Goal: Task Accomplishment & Management: Use online tool/utility

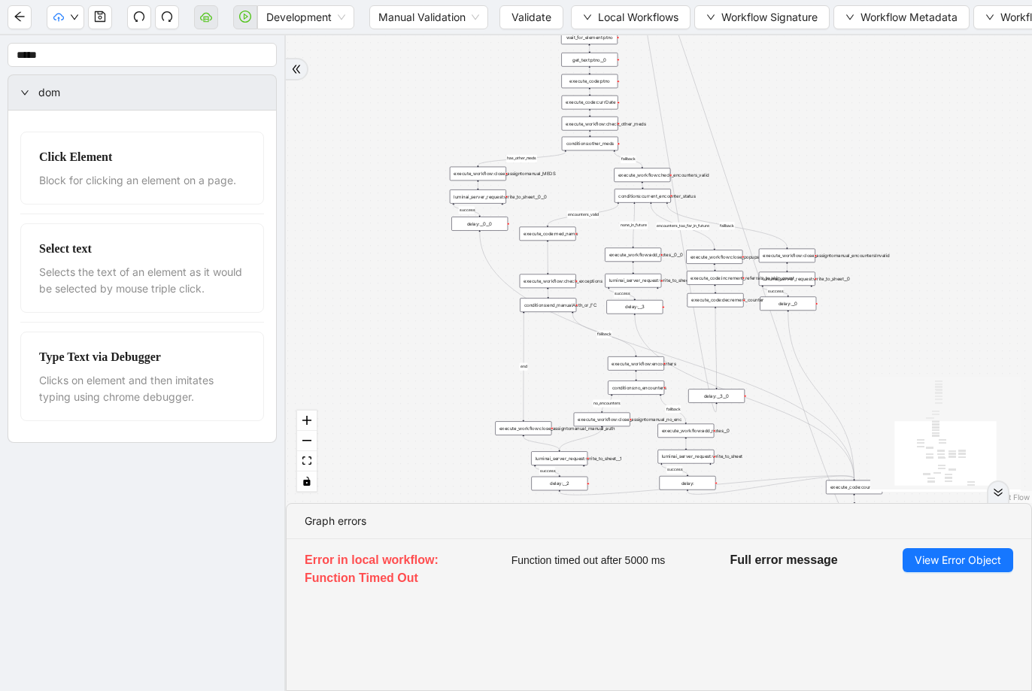
drag, startPoint x: 0, startPoint y: 0, endPoint x: 429, endPoint y: 226, distance: 485.5
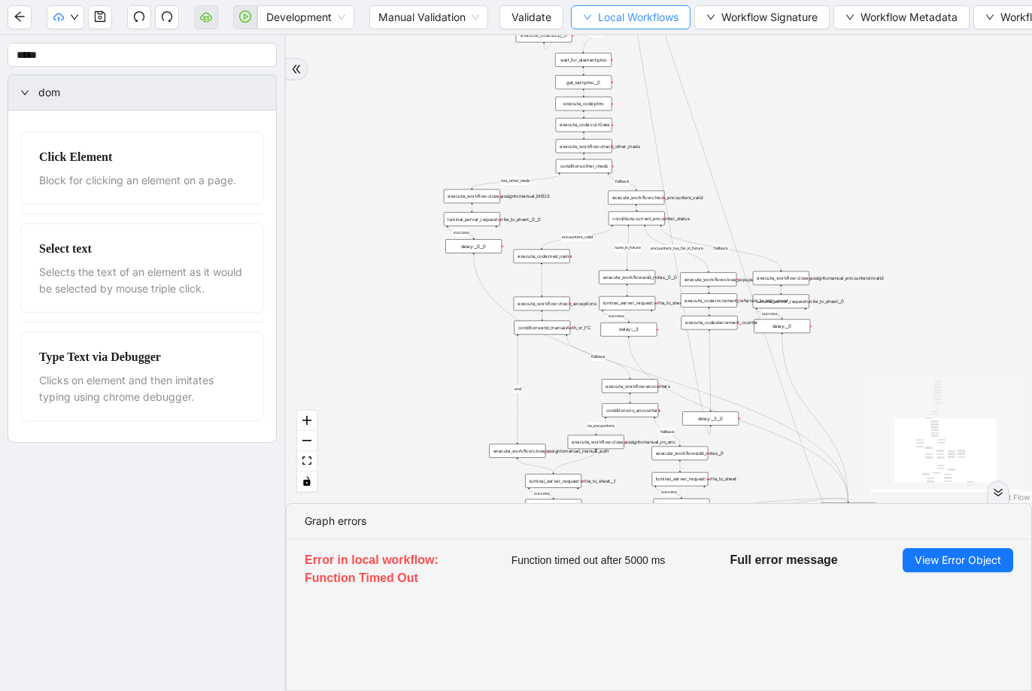
click at [617, 25] on button "Local Workflows" at bounding box center [631, 17] width 120 height 24
click at [615, 44] on span "Select" at bounding box center [632, 46] width 96 height 17
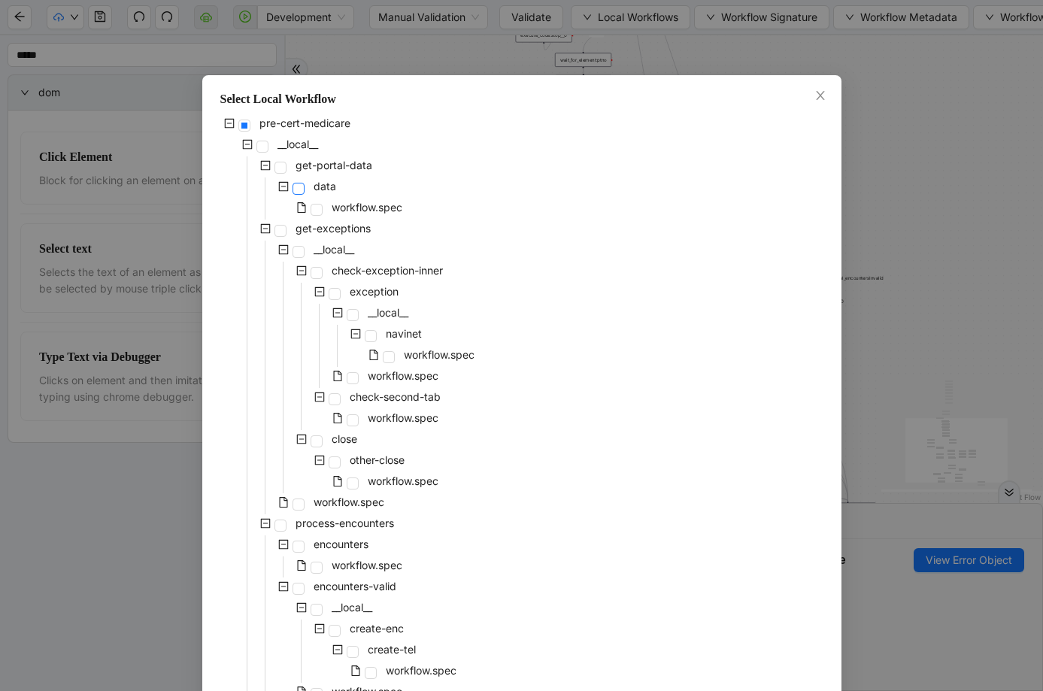
click at [296, 186] on span at bounding box center [299, 189] width 12 height 12
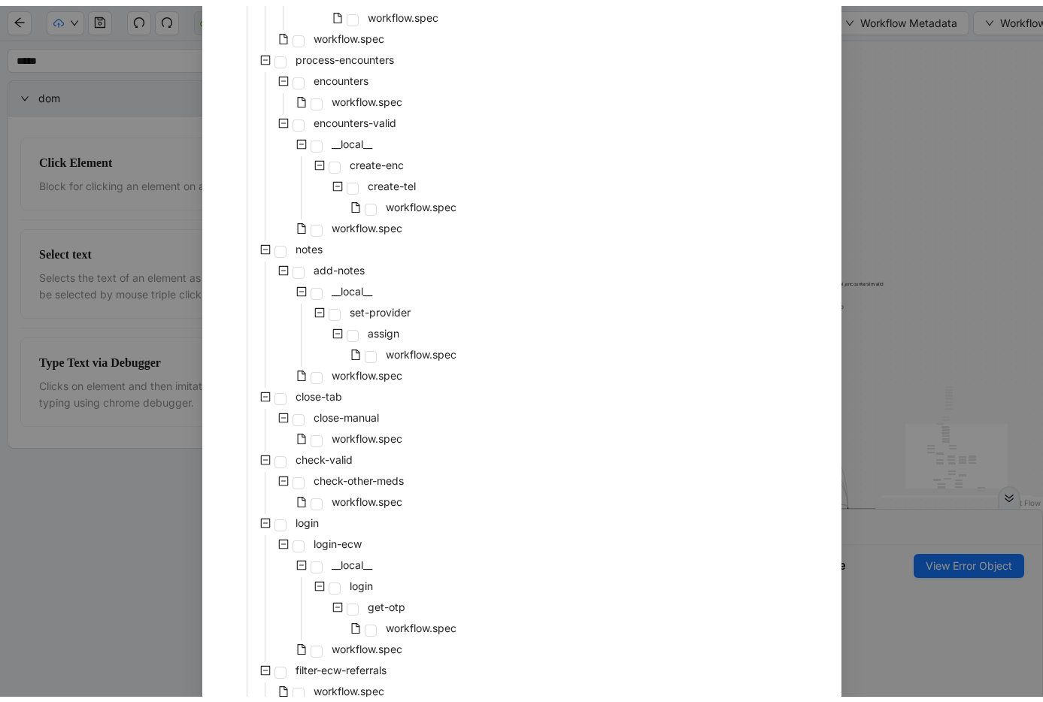
scroll to position [626, 0]
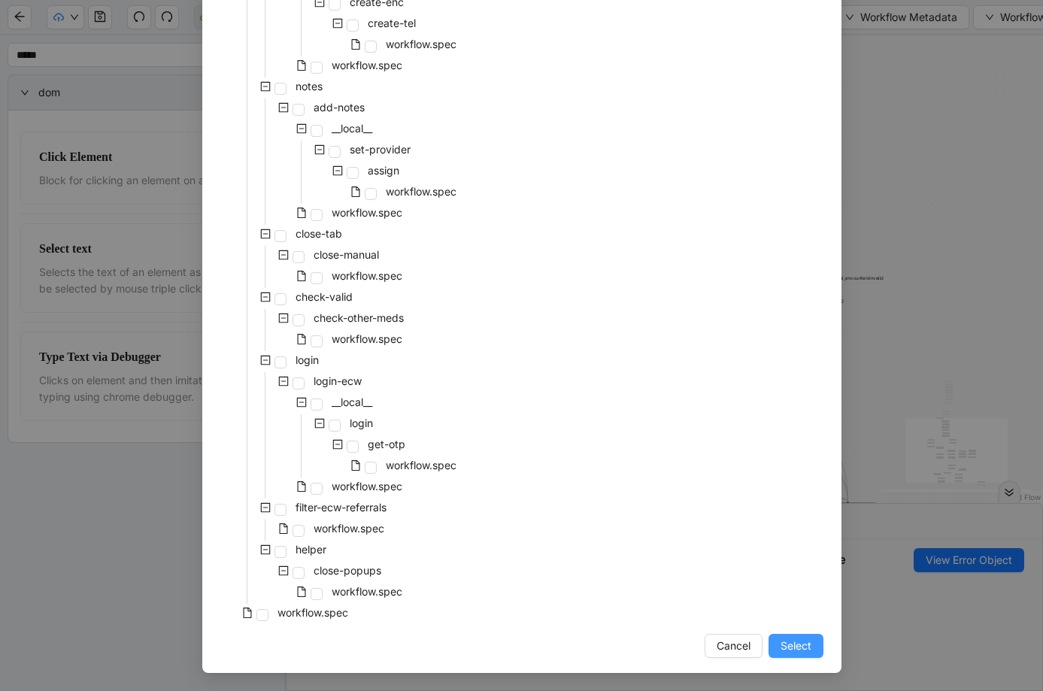
click at [781, 645] on span "Select" at bounding box center [796, 646] width 31 height 17
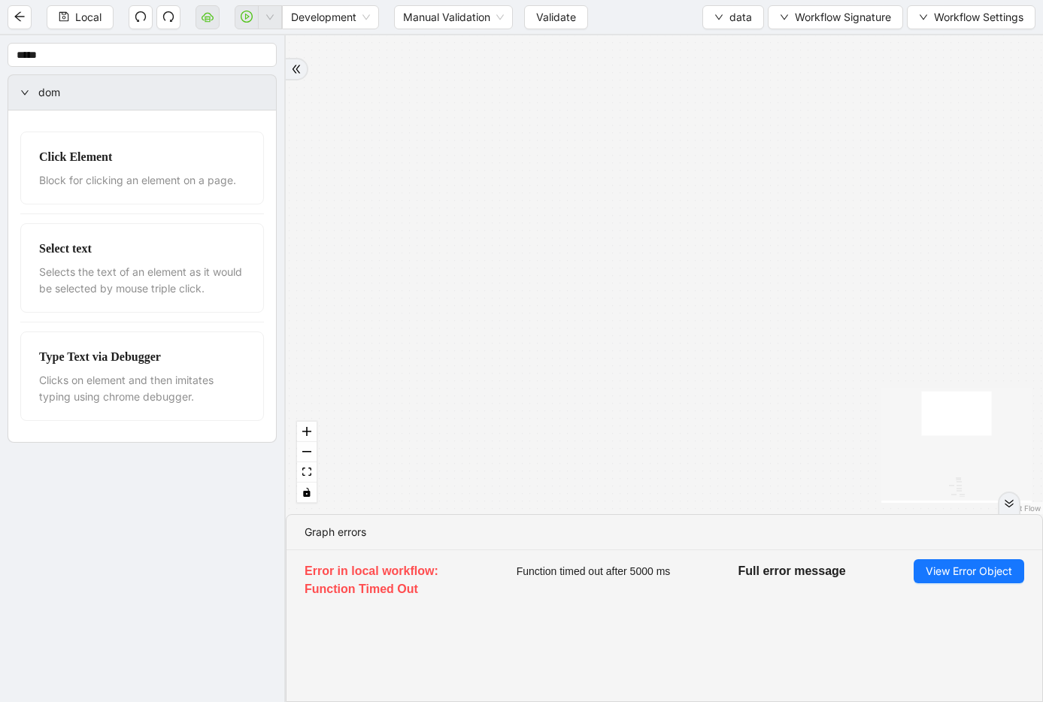
drag, startPoint x: 583, startPoint y: 369, endPoint x: 571, endPoint y: 96, distance: 274.0
drag, startPoint x: 527, startPoint y: 292, endPoint x: 516, endPoint y: 104, distance: 188.4
drag, startPoint x: 501, startPoint y: 369, endPoint x: 493, endPoint y: 83, distance: 285.9
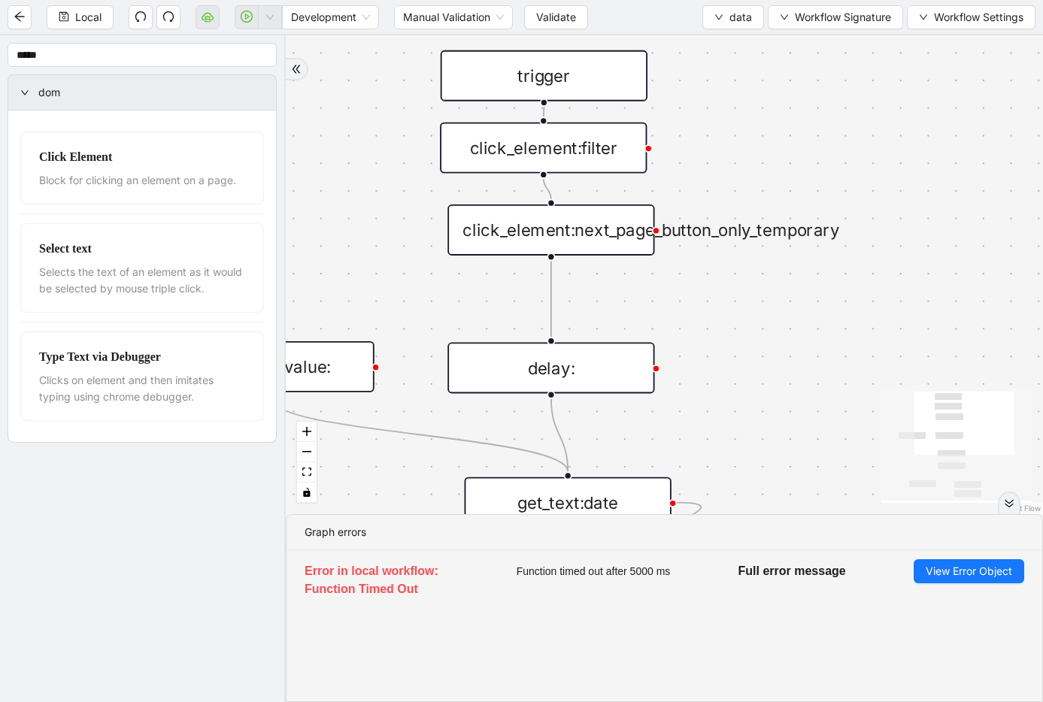
drag, startPoint x: 714, startPoint y: 257, endPoint x: 618, endPoint y: 268, distance: 96.2
click at [596, 246] on div "click_element:next_page_button_only_temporary" at bounding box center [550, 229] width 207 height 51
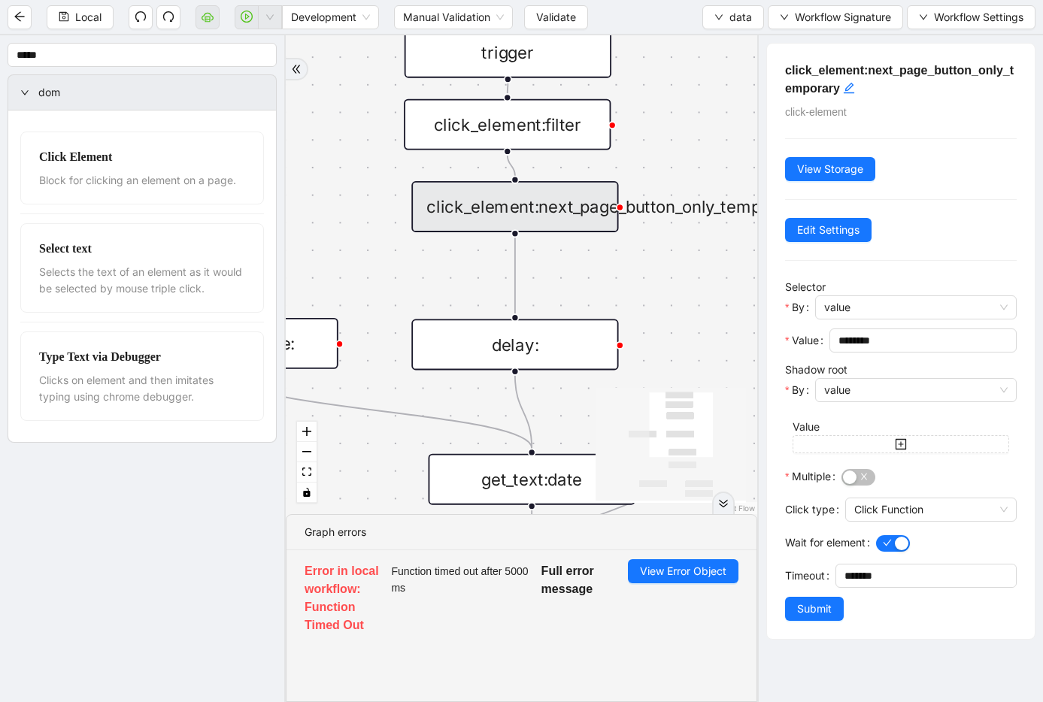
drag, startPoint x: 502, startPoint y: 268, endPoint x: 421, endPoint y: 226, distance: 90.5
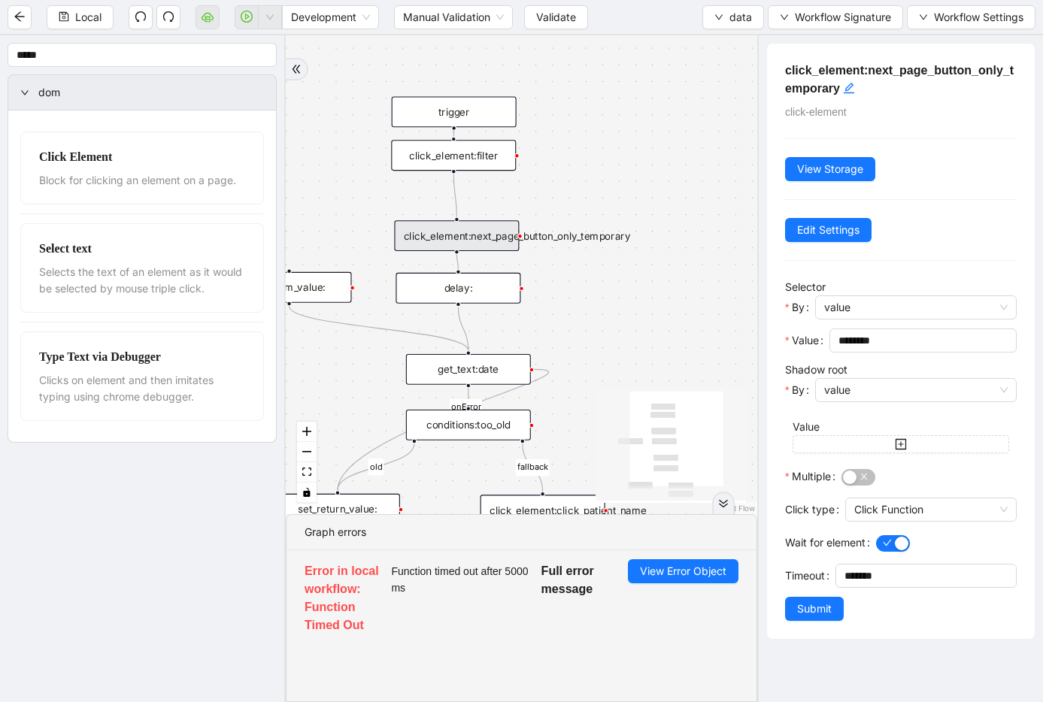
drag, startPoint x: 441, startPoint y: 208, endPoint x: 440, endPoint y: 238, distance: 30.9
click at [440, 238] on div "click_element:next_page_button_only_temporary" at bounding box center [456, 235] width 125 height 31
drag, startPoint x: 441, startPoint y: 189, endPoint x: 446, endPoint y: 250, distance: 61.1
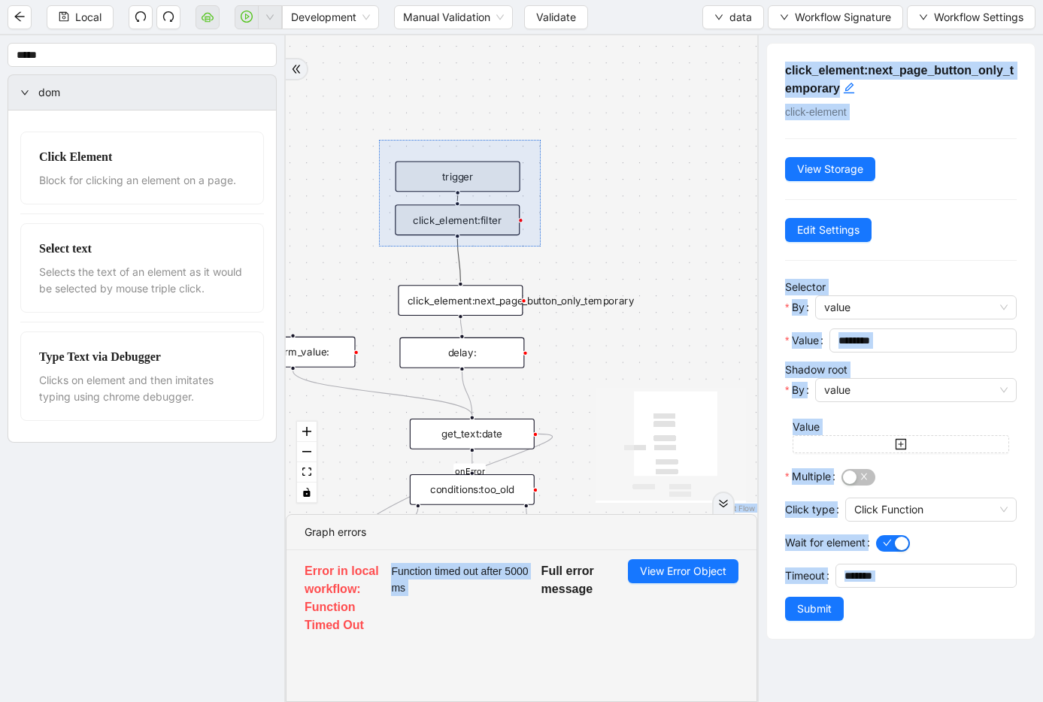
drag, startPoint x: 379, startPoint y: 140, endPoint x: 545, endPoint y: 250, distance: 199.0
click at [545, 250] on div "fallback old onError trigger click_element:click_patient_name conditions:too_ol…" at bounding box center [522, 274] width 472 height 479
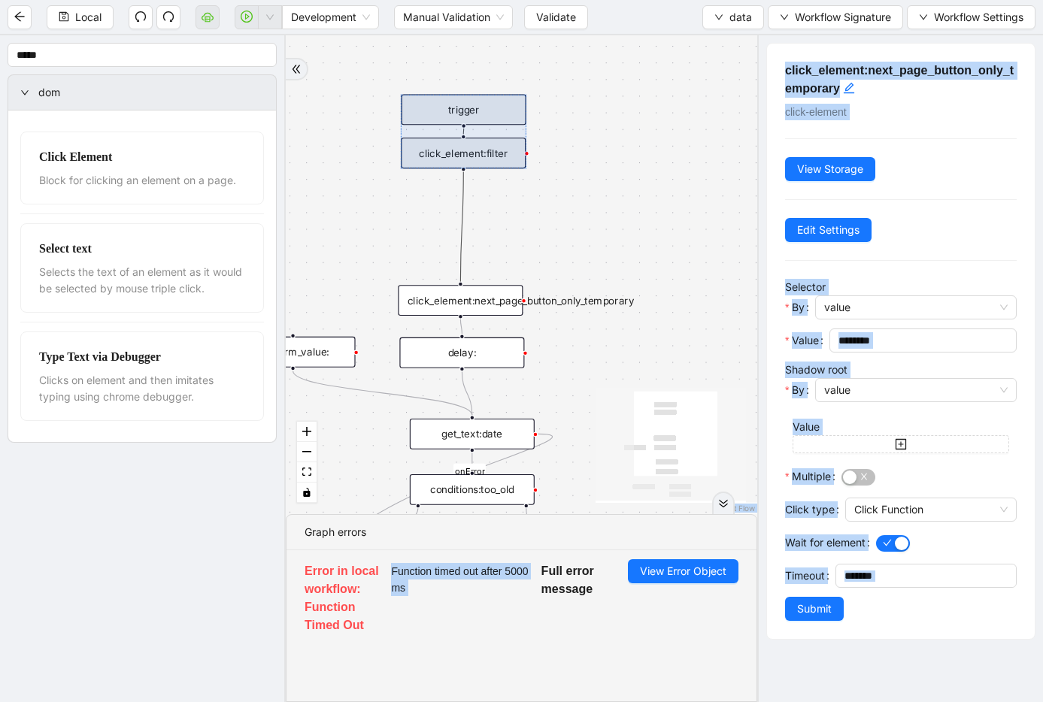
click at [493, 156] on div at bounding box center [463, 131] width 125 height 74
click at [493, 229] on div "fallback old onError trigger click_element:click_patient_name conditions:too_ol…" at bounding box center [522, 274] width 472 height 479
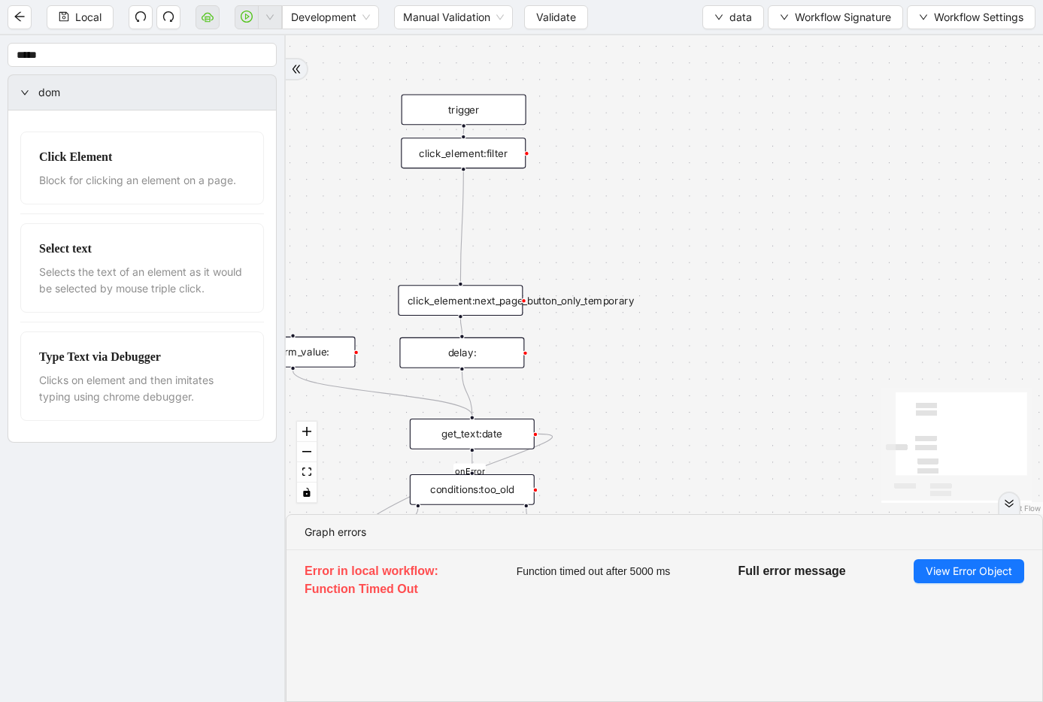
click at [463, 223] on icon "Edge from click_element:filter to click_element:next_page_button_only_temporary" at bounding box center [461, 227] width 3 height 110
click at [460, 187] on icon "plus-circle" at bounding box center [463, 191] width 21 height 21
type input "***"
click at [466, 267] on div "Delay" at bounding box center [463, 273] width 165 height 18
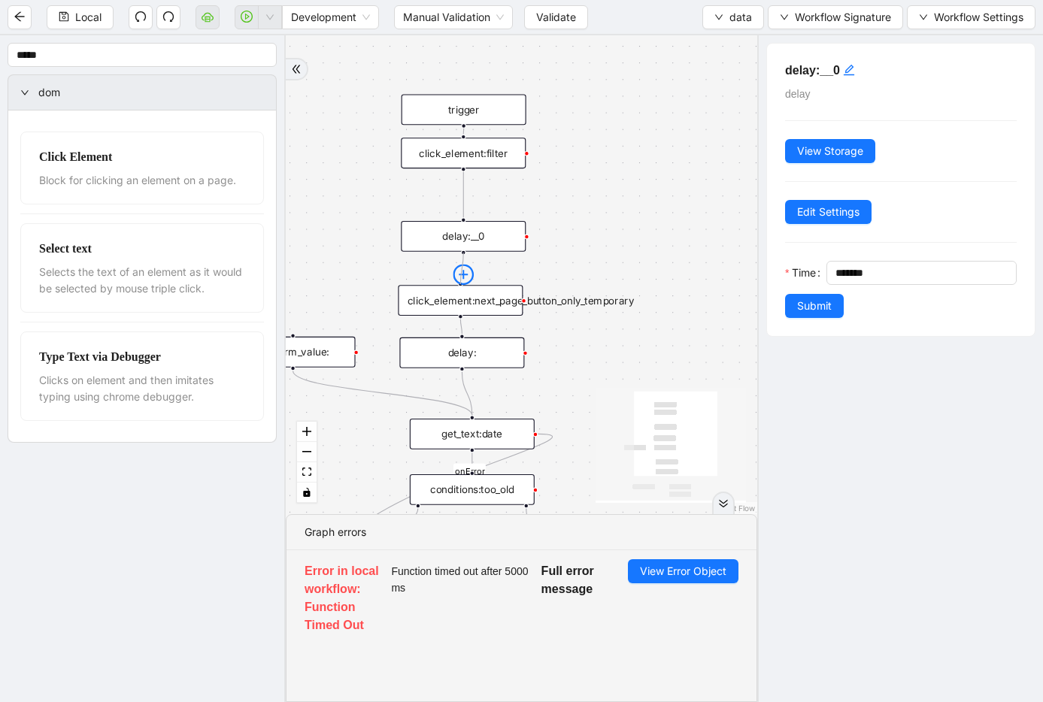
drag, startPoint x: 463, startPoint y: 251, endPoint x: 461, endPoint y: 275, distance: 24.2
drag, startPoint x: 884, startPoint y: 269, endPoint x: 763, endPoint y: 268, distance: 120.3
click at [763, 268] on div "delay:__0 delay View Storage Edit Settings Time ******* Submit" at bounding box center [900, 368] width 286 height 667
type input "*******"
click at [805, 299] on span "Submit" at bounding box center [814, 306] width 35 height 17
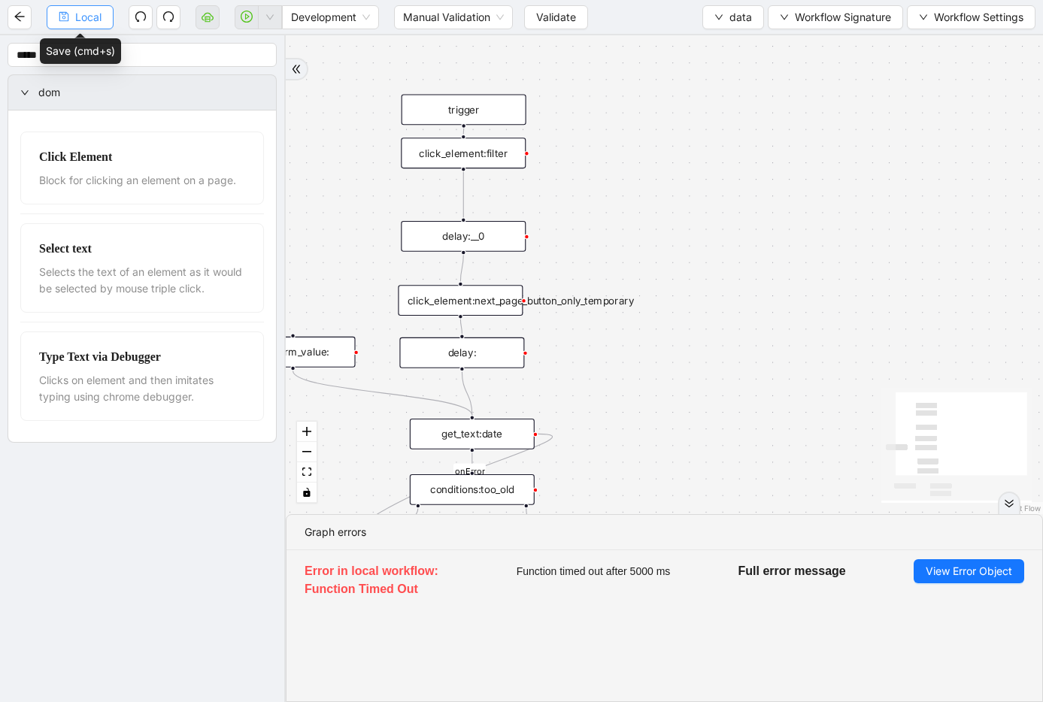
click at [90, 20] on span "Local" at bounding box center [88, 17] width 26 height 17
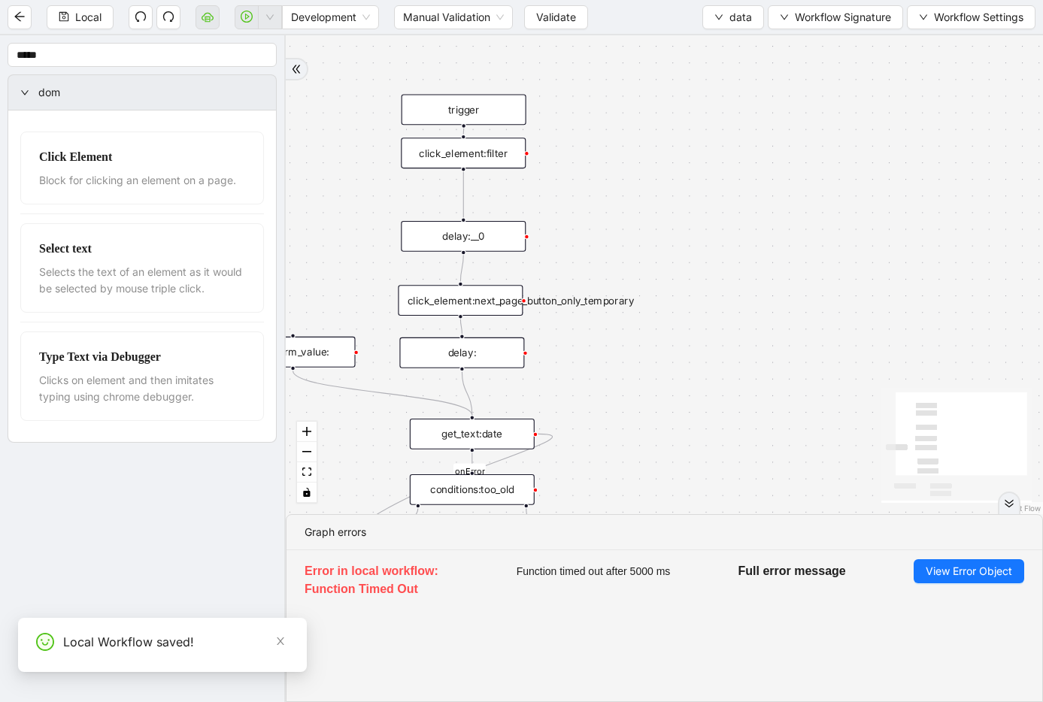
click at [735, 16] on span "data" at bounding box center [741, 17] width 23 height 17
click at [730, 38] on span "Select" at bounding box center [733, 46] width 40 height 17
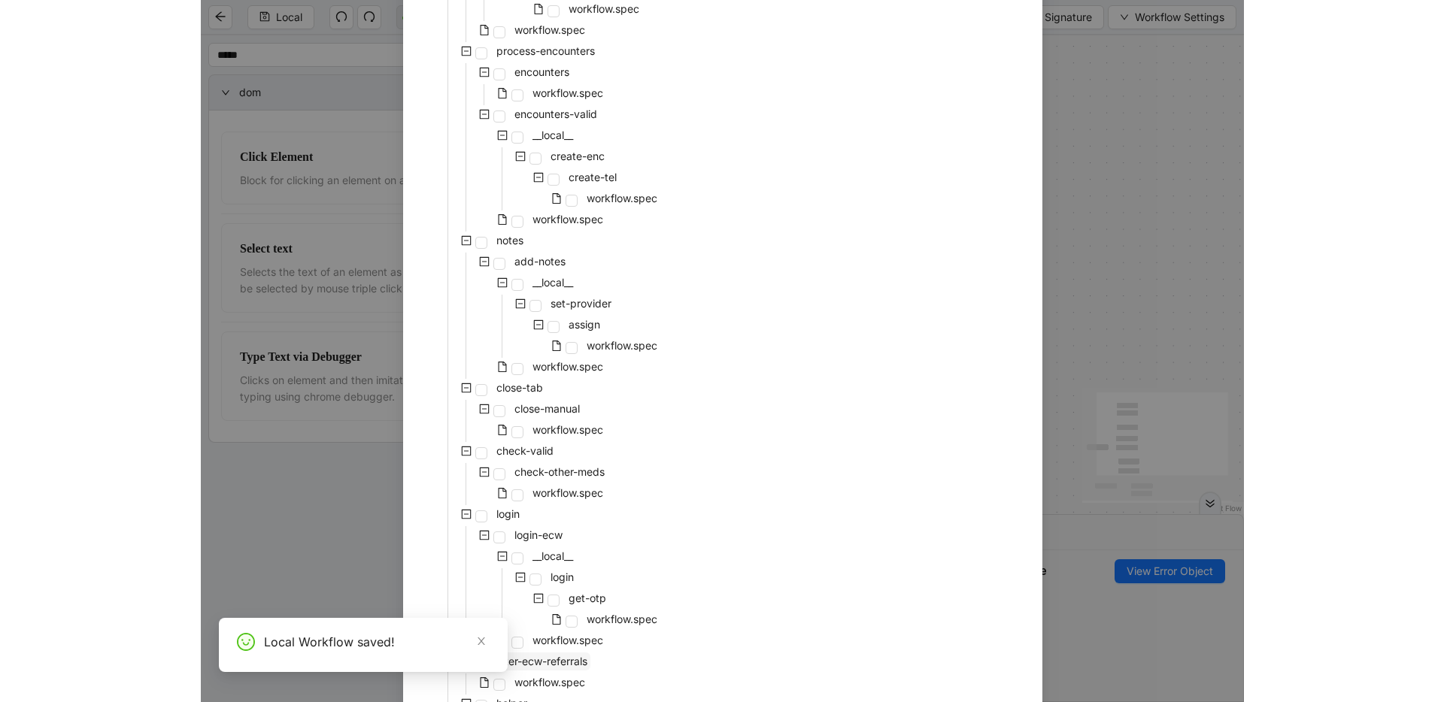
scroll to position [615, 0]
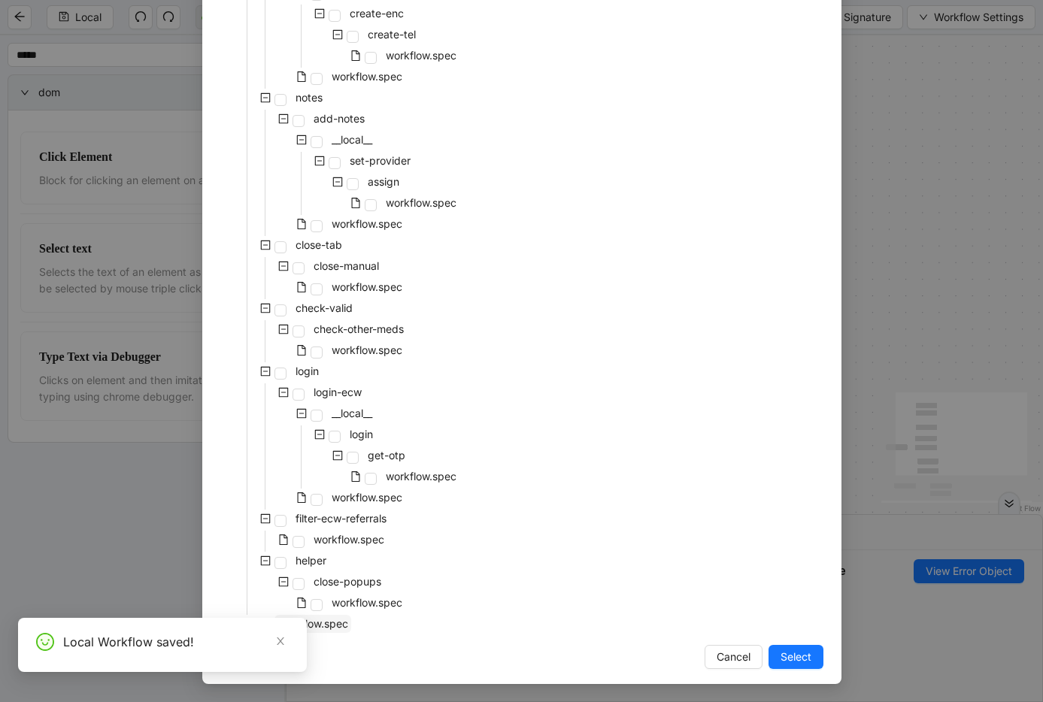
click at [335, 619] on span "workflow.spec" at bounding box center [313, 623] width 71 height 13
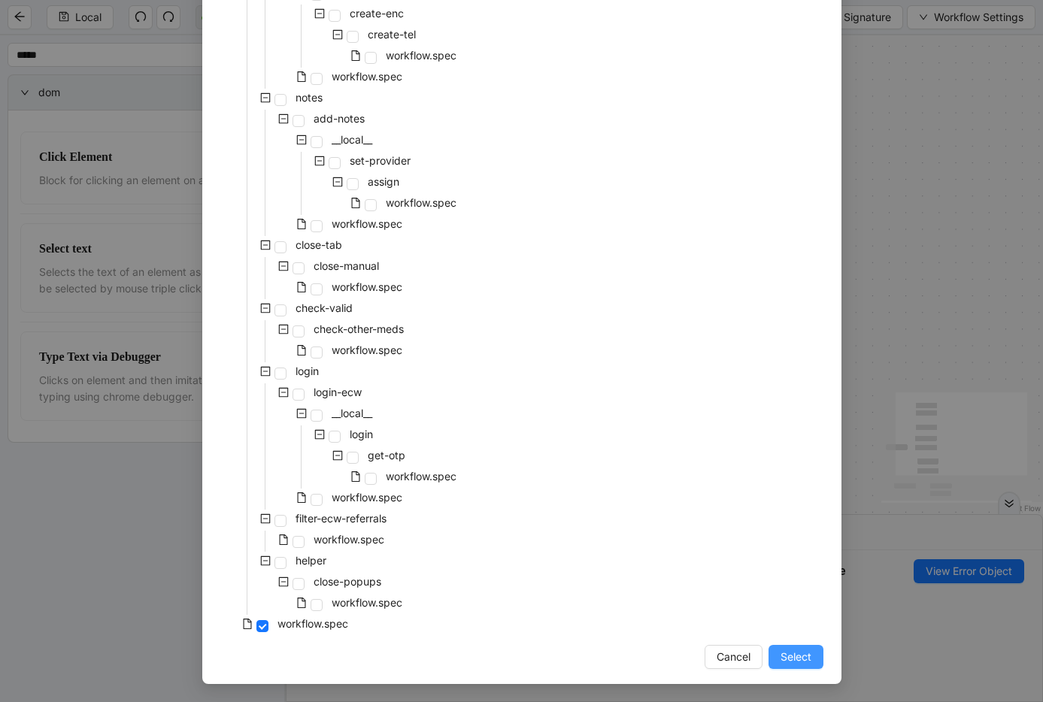
click at [784, 659] on span "Select" at bounding box center [796, 657] width 31 height 17
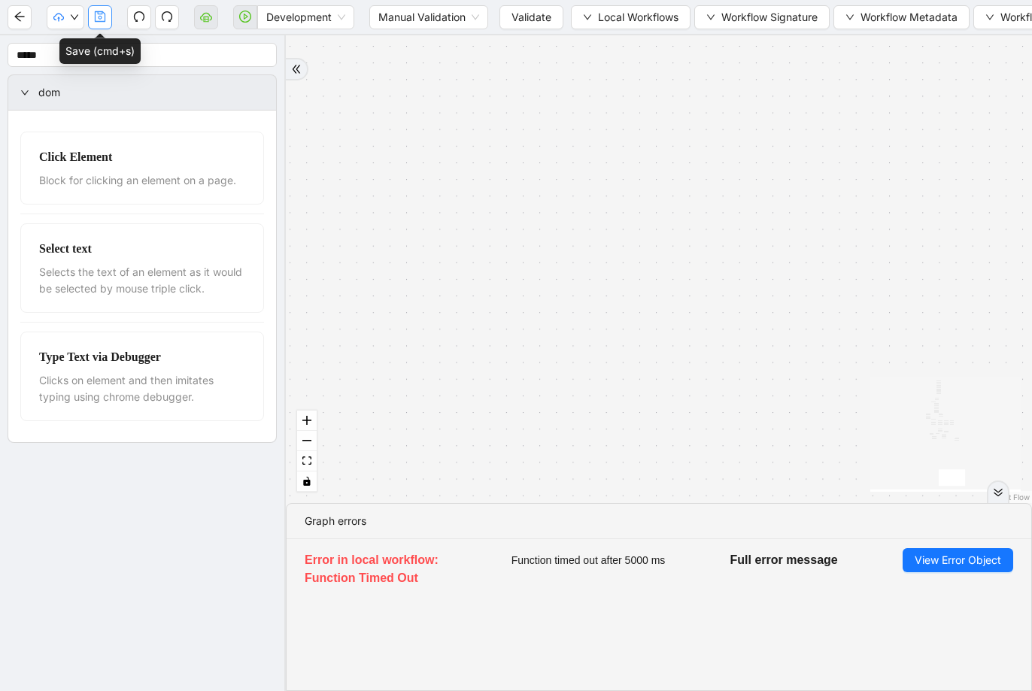
click at [96, 14] on icon "save" at bounding box center [100, 16] width 11 height 11
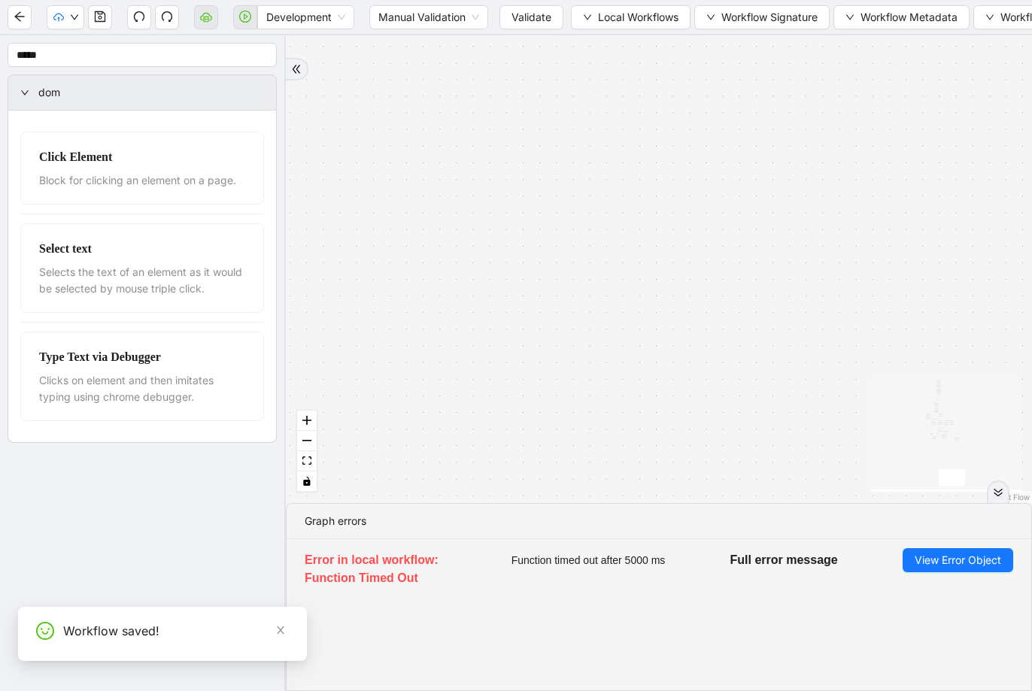
click at [517, 11] on span "Validate" at bounding box center [531, 17] width 40 height 17
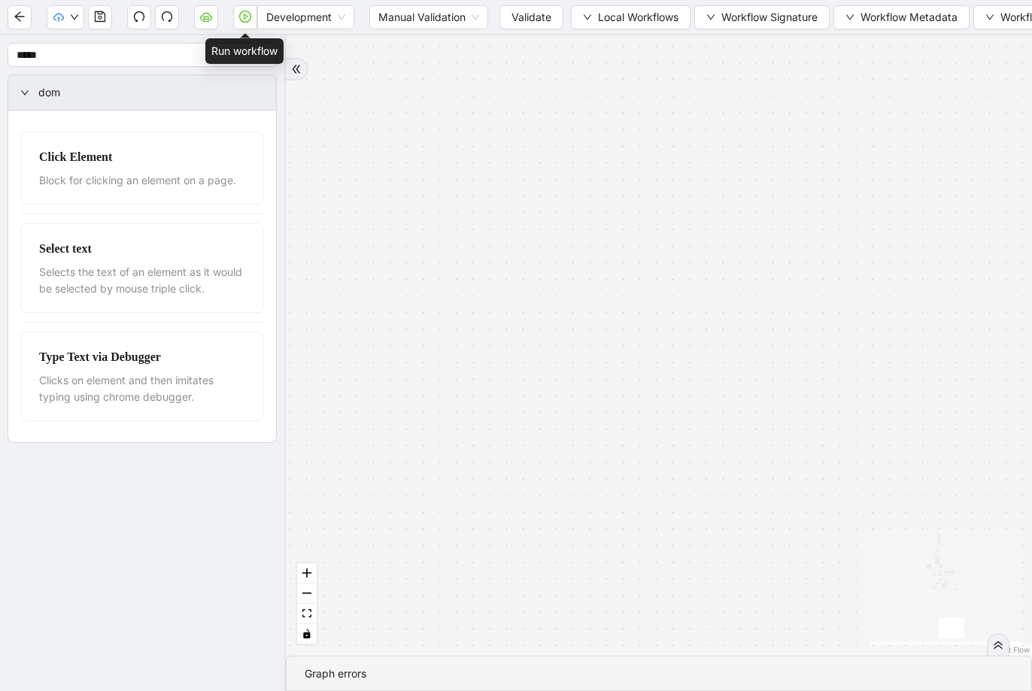
click at [243, 19] on icon "play-circle" at bounding box center [245, 17] width 12 height 12
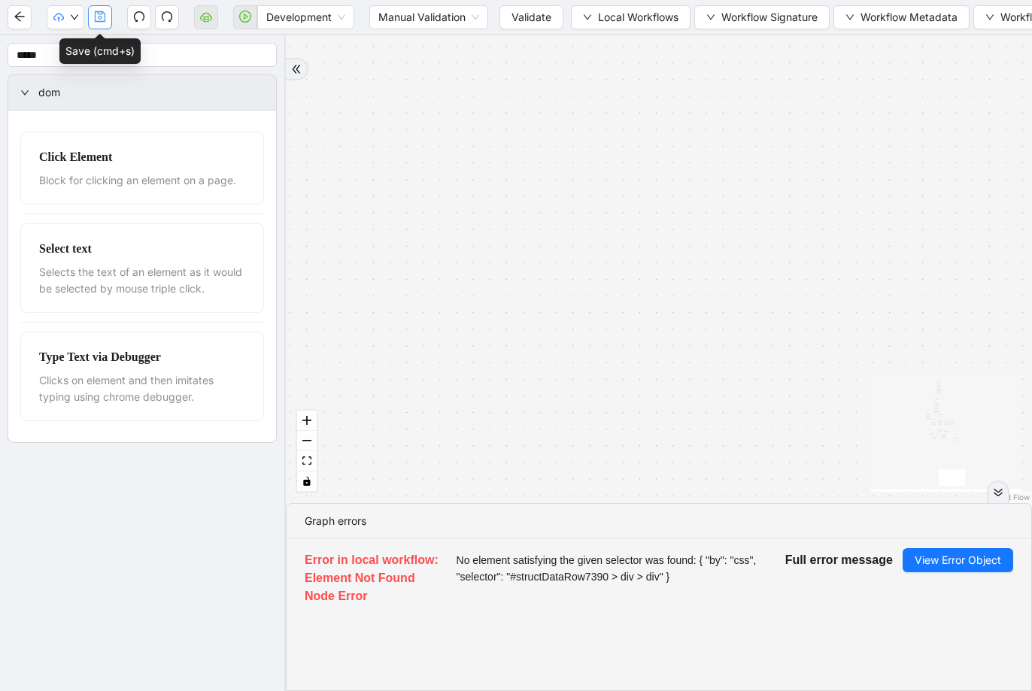
click at [102, 19] on icon "save" at bounding box center [100, 17] width 12 height 12
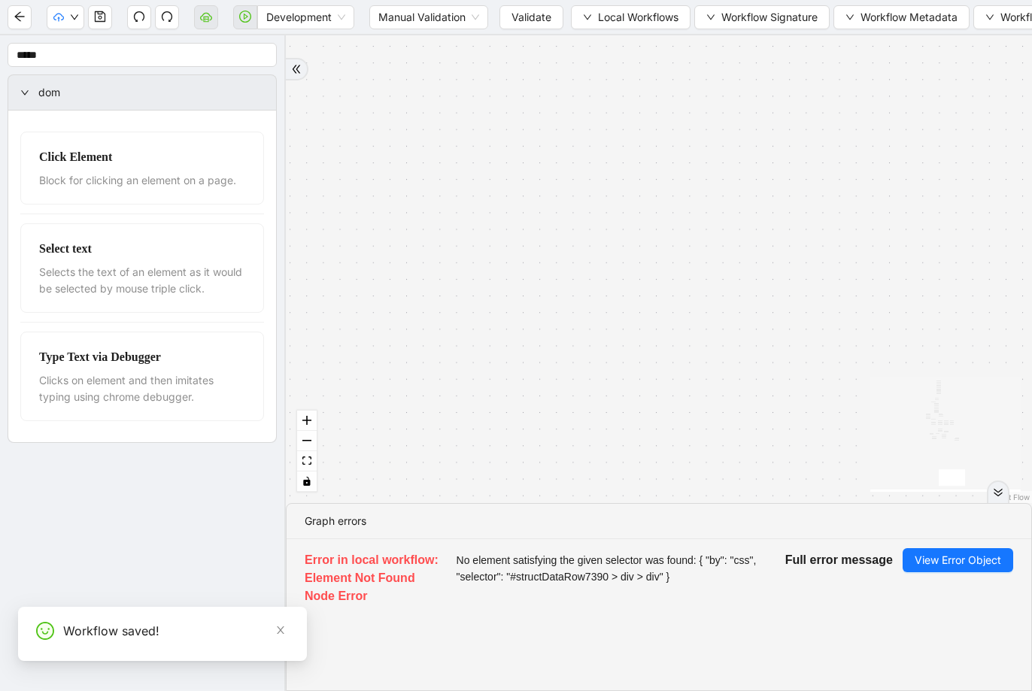
click at [509, 23] on button "Validate" at bounding box center [531, 17] width 64 height 24
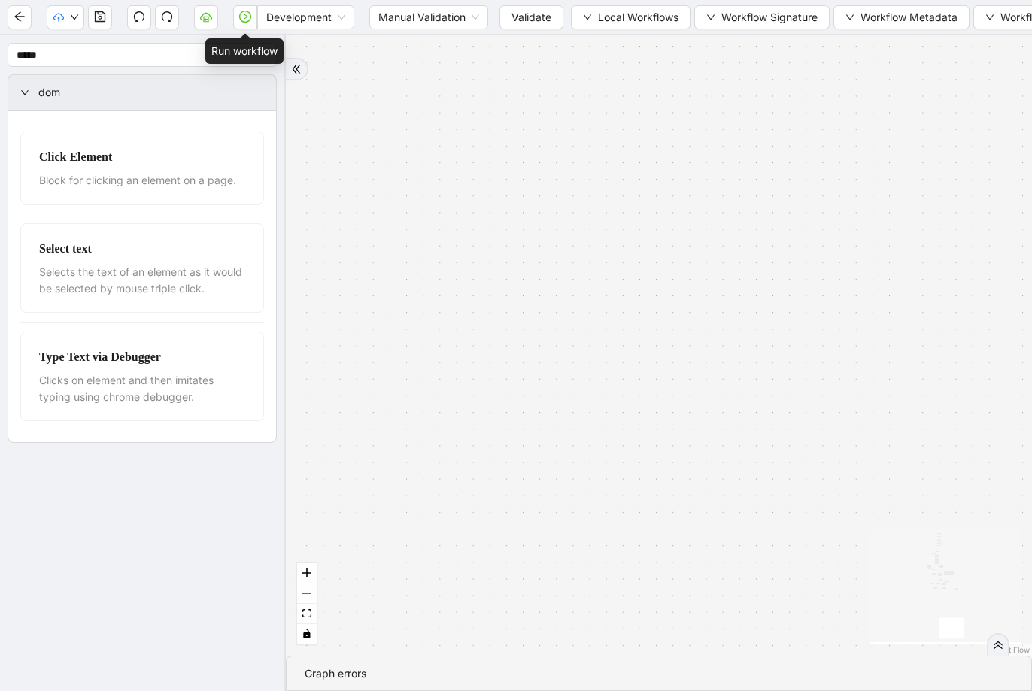
click at [245, 13] on icon "play-circle" at bounding box center [245, 17] width 12 height 12
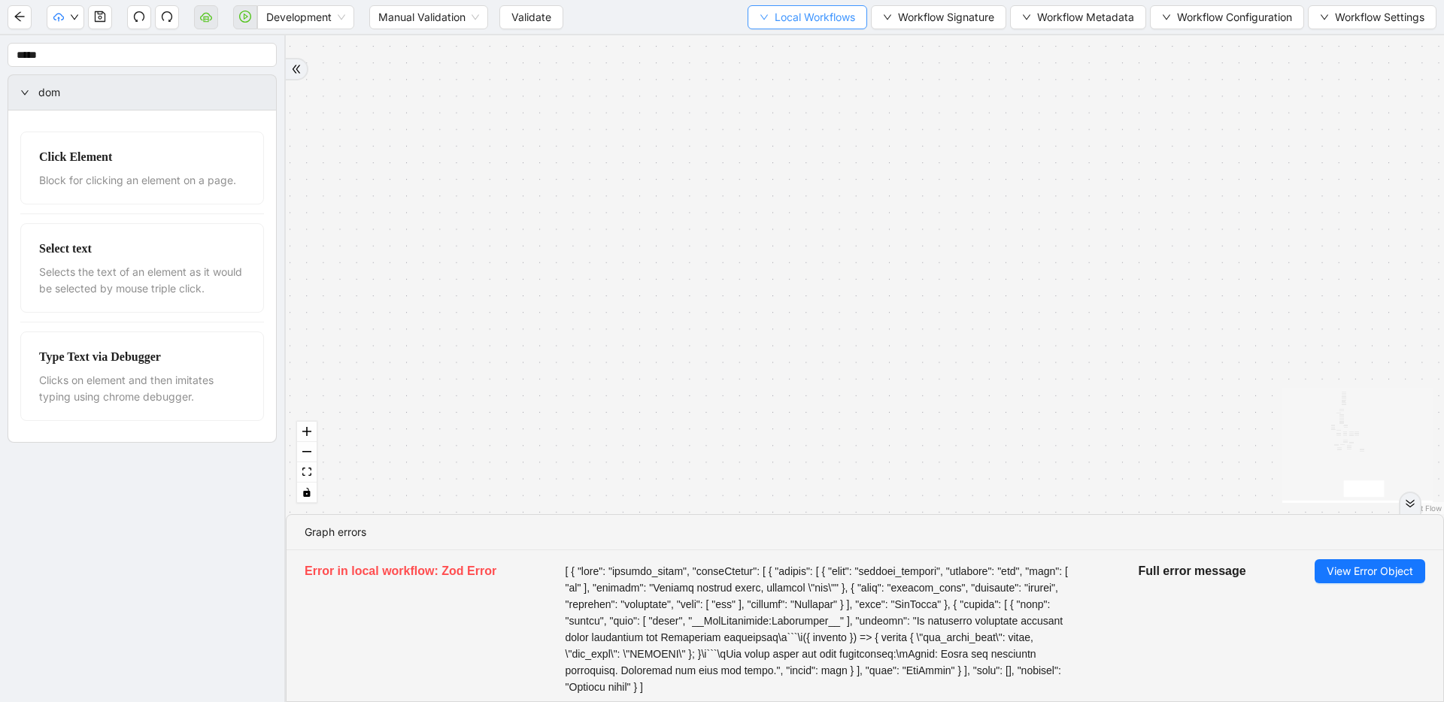
click at [845, 17] on span "Local Workflows" at bounding box center [815, 17] width 80 height 17
click at [840, 36] on li "Select" at bounding box center [803, 47] width 114 height 24
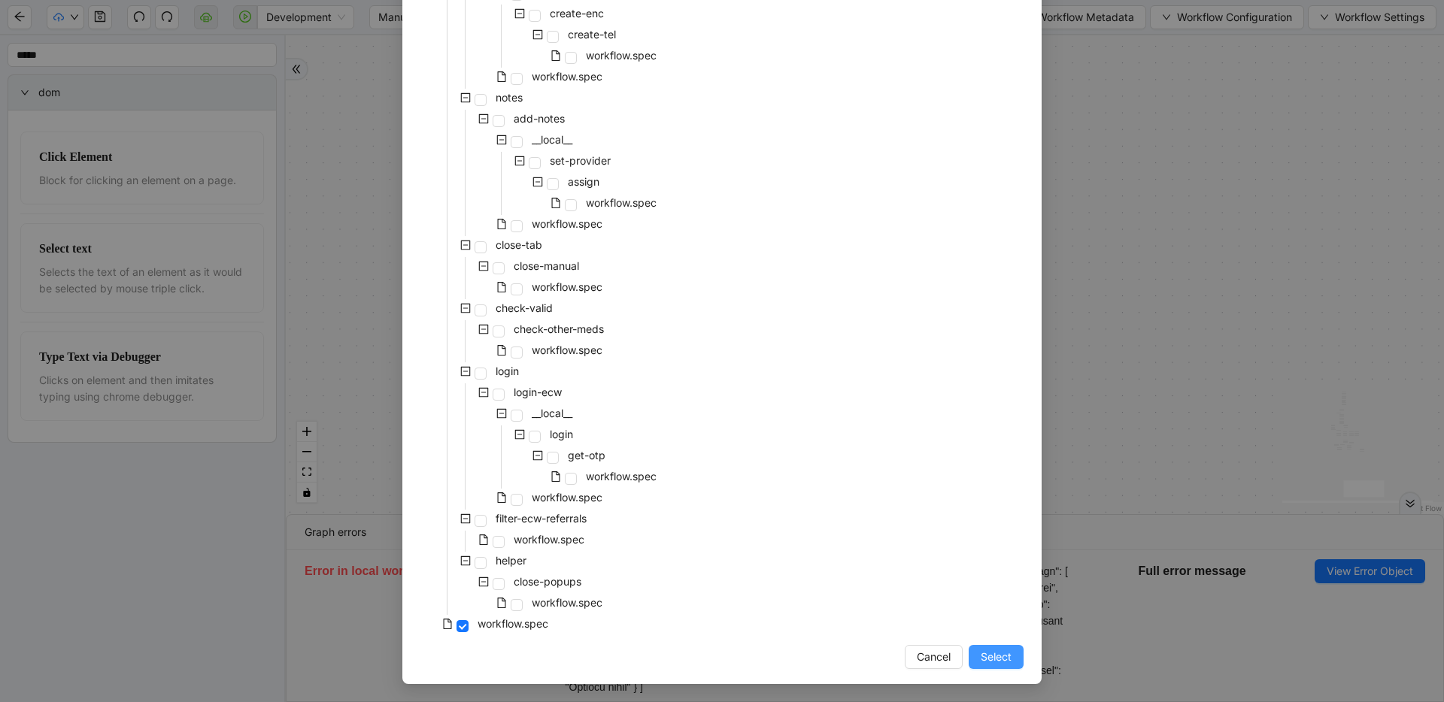
click at [992, 650] on span "Select" at bounding box center [996, 657] width 31 height 17
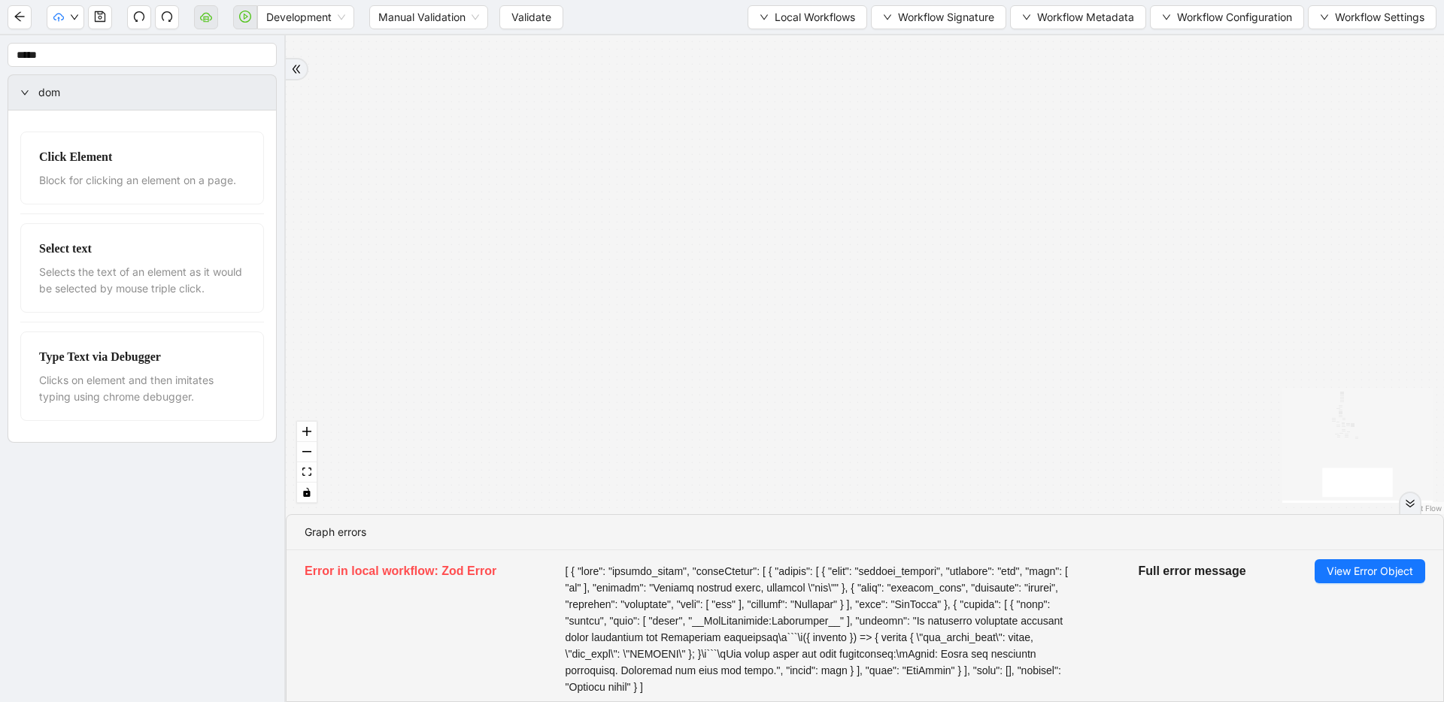
drag, startPoint x: 934, startPoint y: 177, endPoint x: 930, endPoint y: 83, distance: 94.9
drag, startPoint x: 897, startPoint y: 297, endPoint x: 896, endPoint y: 522, distance: 224.9
drag, startPoint x: 829, startPoint y: 187, endPoint x: 882, endPoint y: 504, distance: 321.1
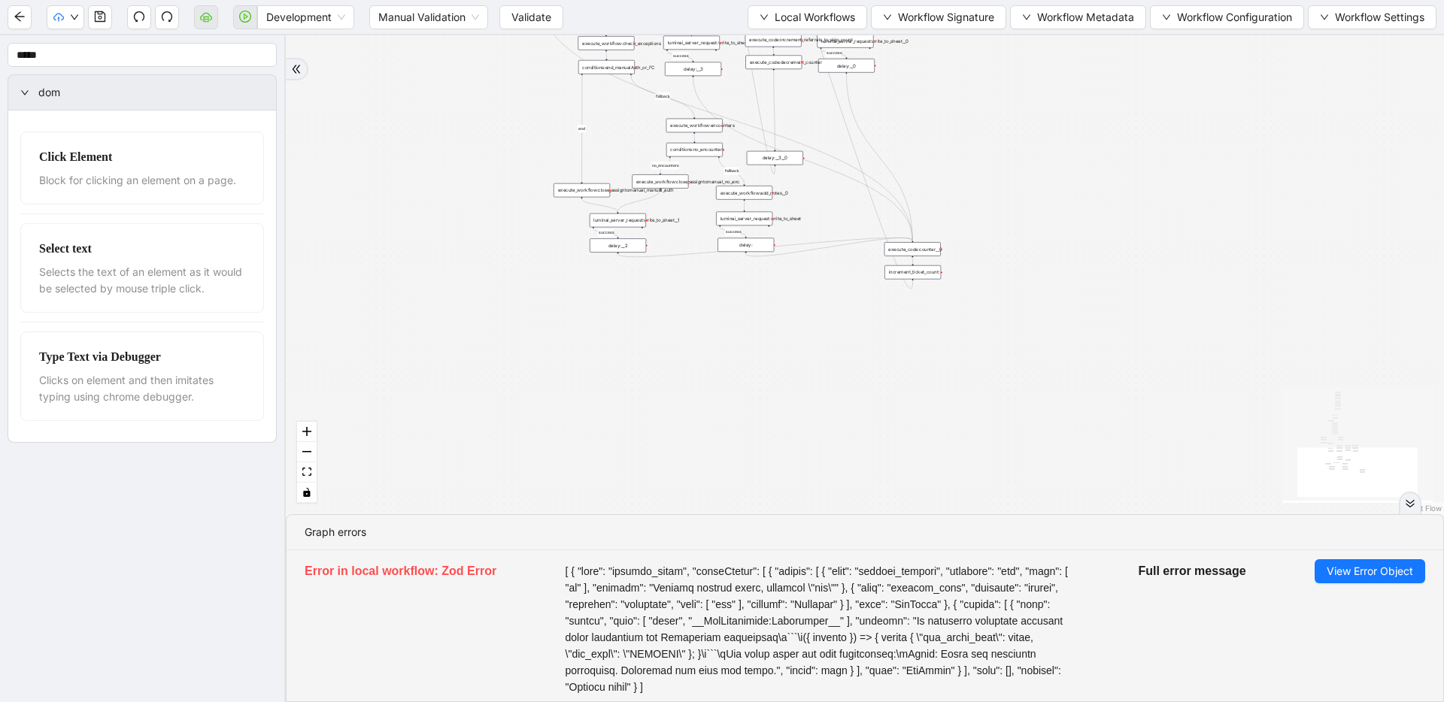
drag, startPoint x: 831, startPoint y: 257, endPoint x: 853, endPoint y: 530, distance: 273.9
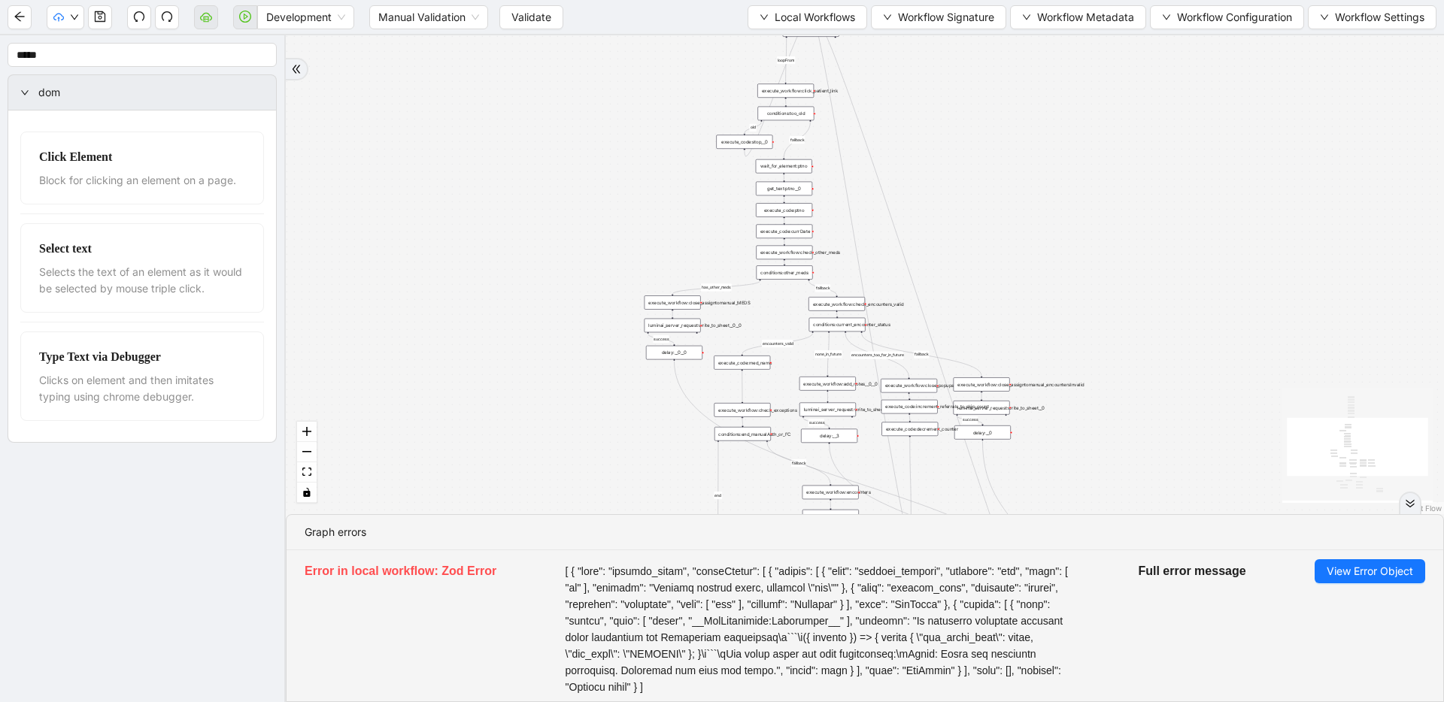
drag, startPoint x: 671, startPoint y: 199, endPoint x: 793, endPoint y: 457, distance: 286.3
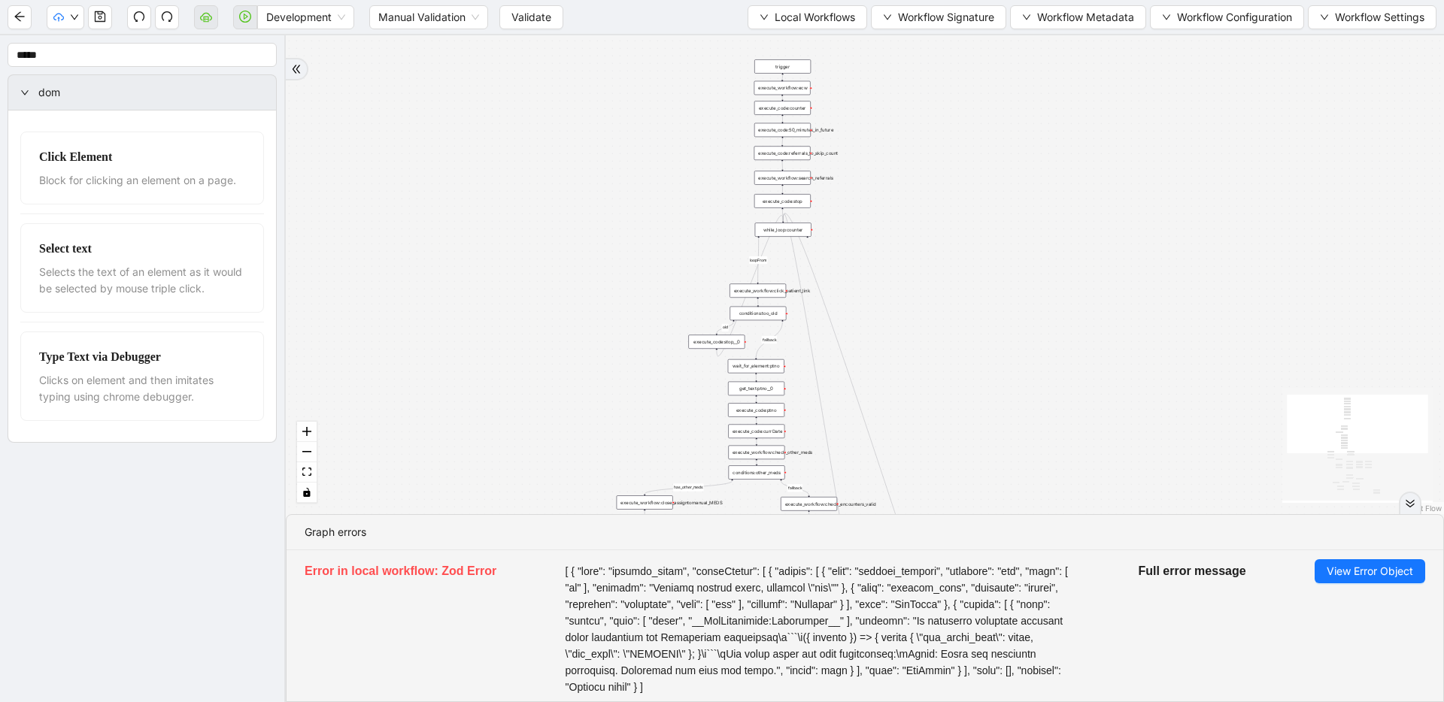
drag, startPoint x: 760, startPoint y: 115, endPoint x: 734, endPoint y: 338, distance: 224.1
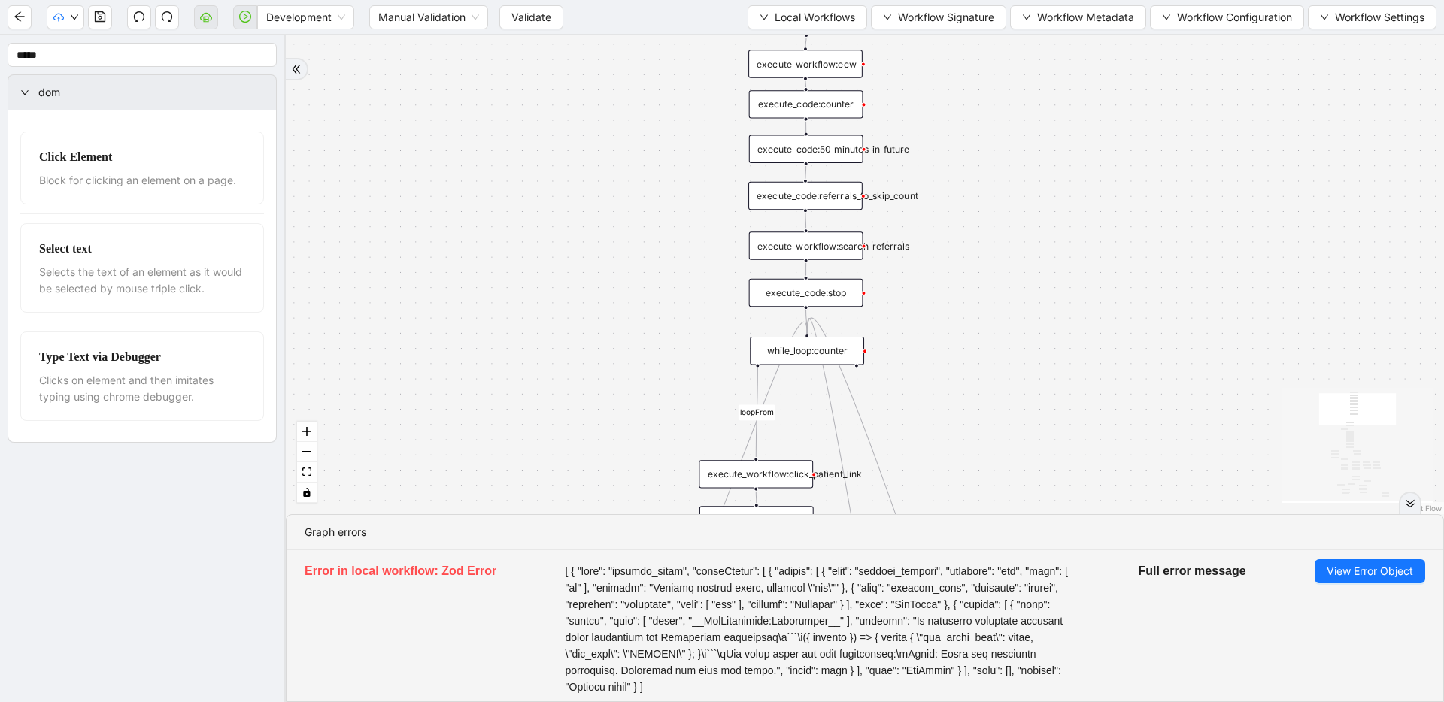
click at [836, 138] on div "execute_code:50_minutes_in_future" at bounding box center [806, 149] width 114 height 28
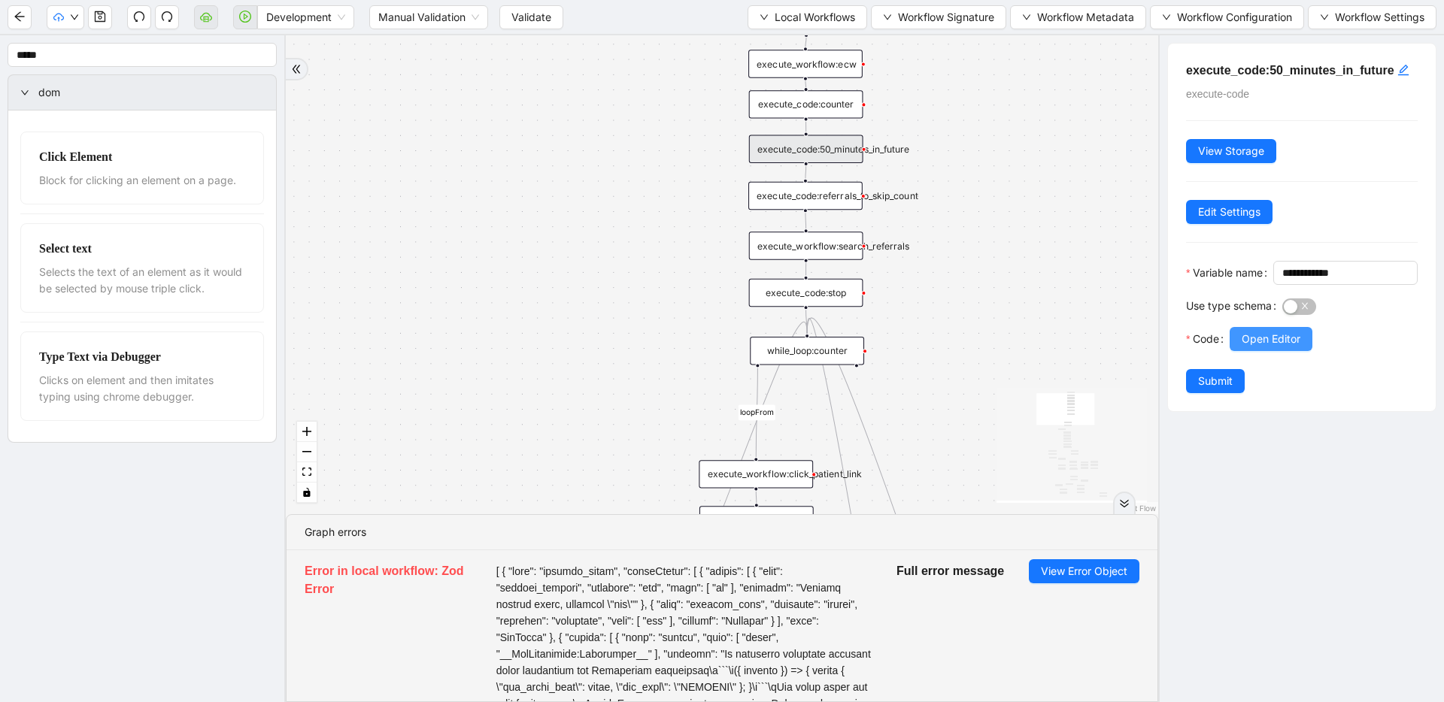
click at [1031, 347] on span "Open Editor" at bounding box center [1271, 339] width 59 height 17
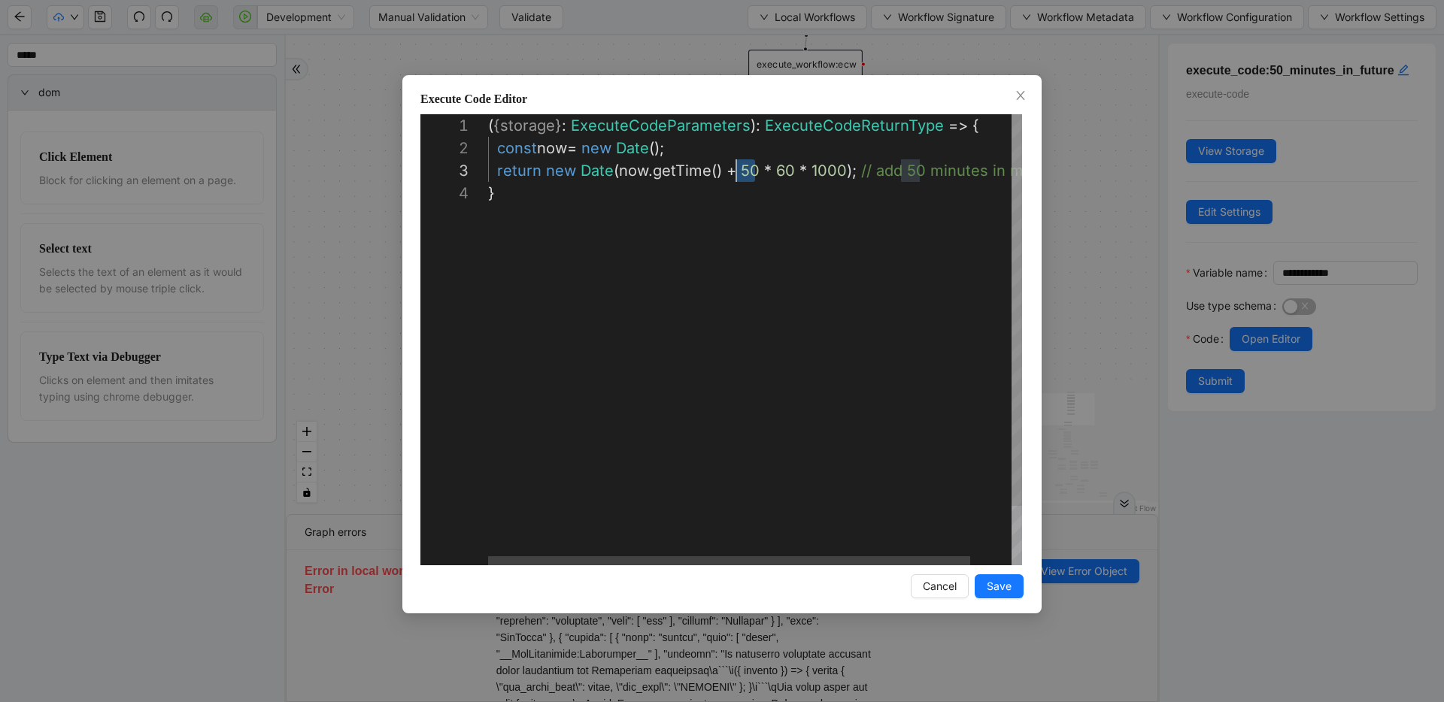
scroll to position [45, 248]
drag, startPoint x: 751, startPoint y: 172, endPoint x: 736, endPoint y: 173, distance: 15.1
type textarea "**********"
click at [994, 585] on span "Save" at bounding box center [999, 586] width 25 height 17
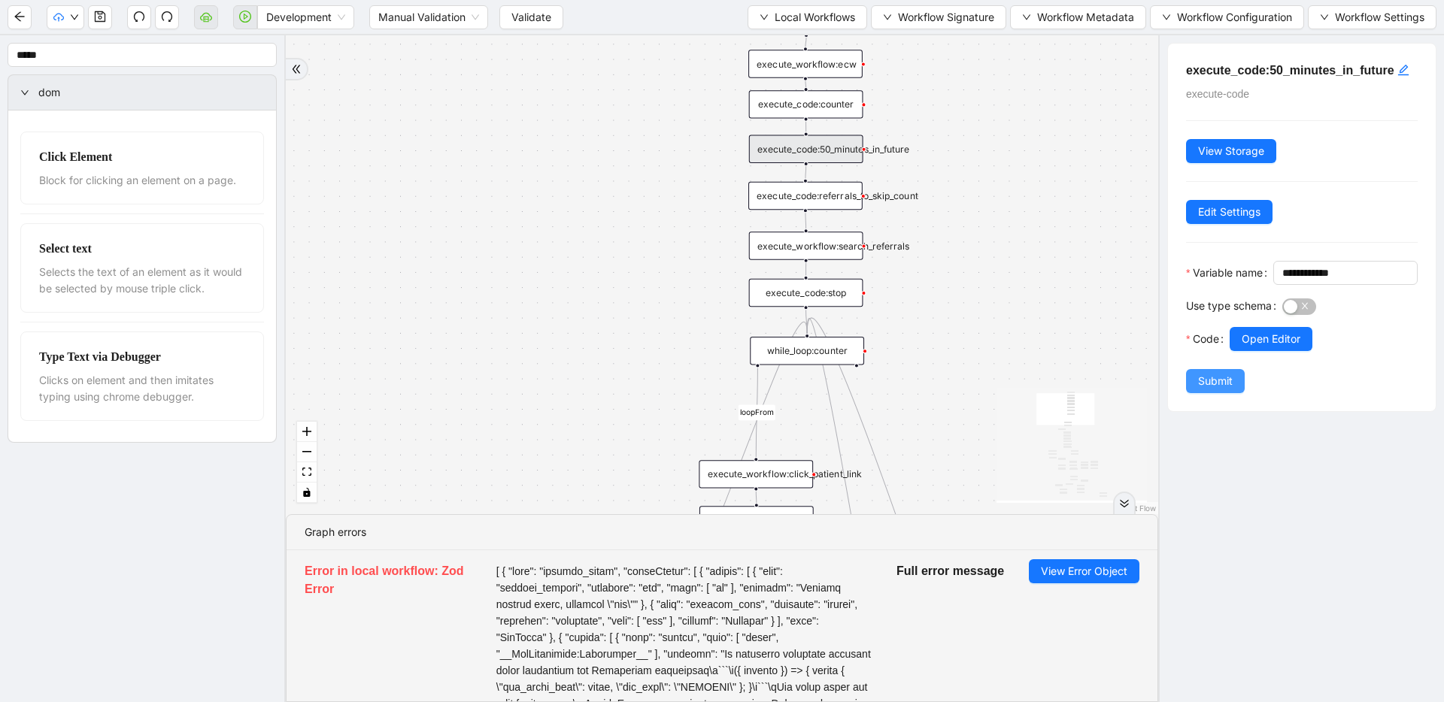
click at [1031, 390] on span "Submit" at bounding box center [1215, 381] width 35 height 17
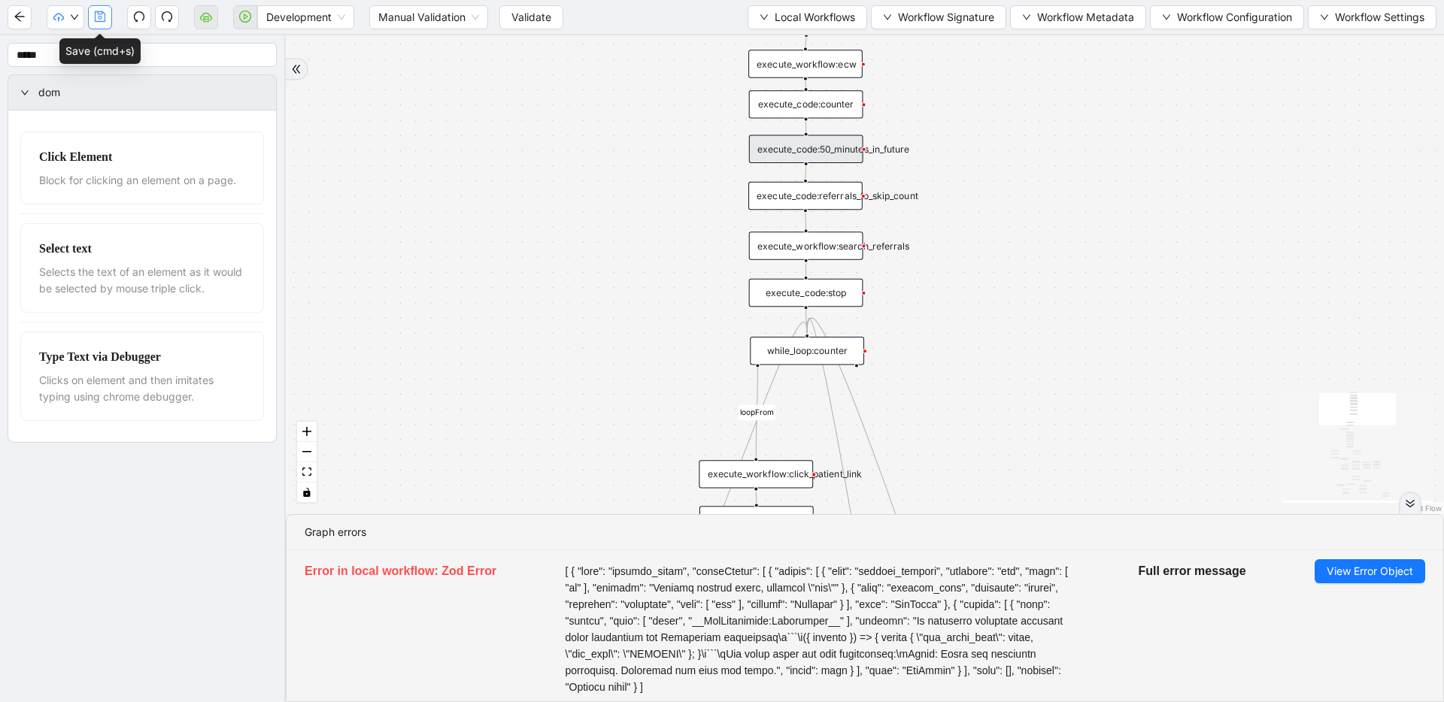
click at [107, 15] on button "button" at bounding box center [100, 17] width 24 height 24
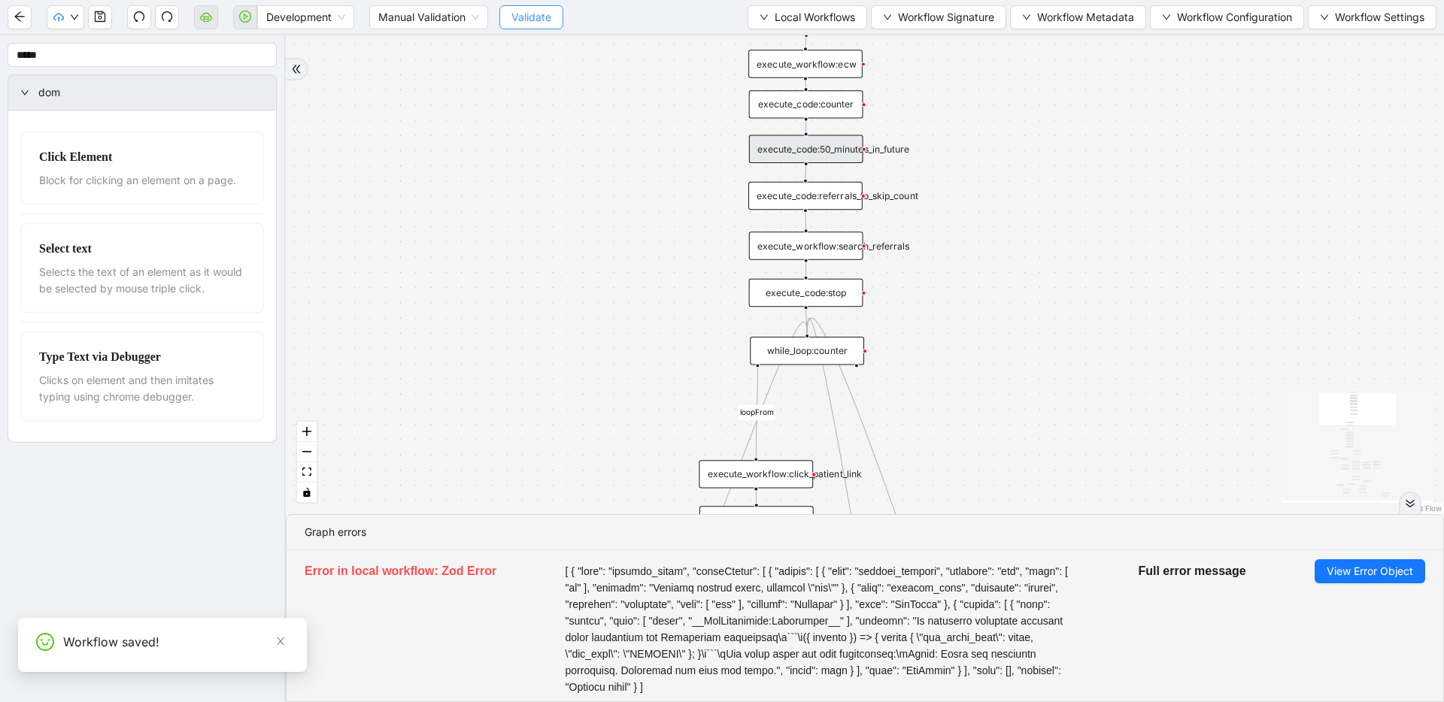
click at [542, 20] on span "Validate" at bounding box center [531, 17] width 40 height 17
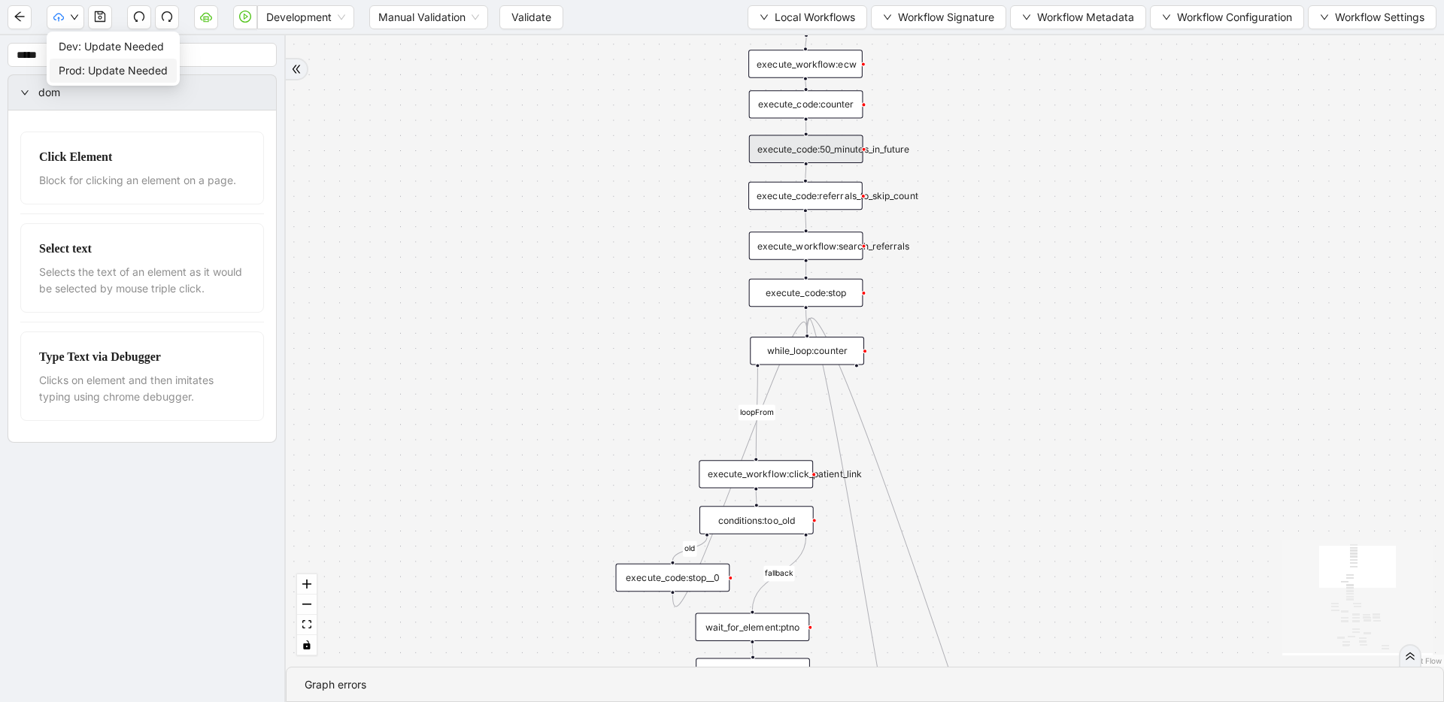
click at [76, 65] on span "Prod: Update Needed" at bounding box center [113, 70] width 109 height 17
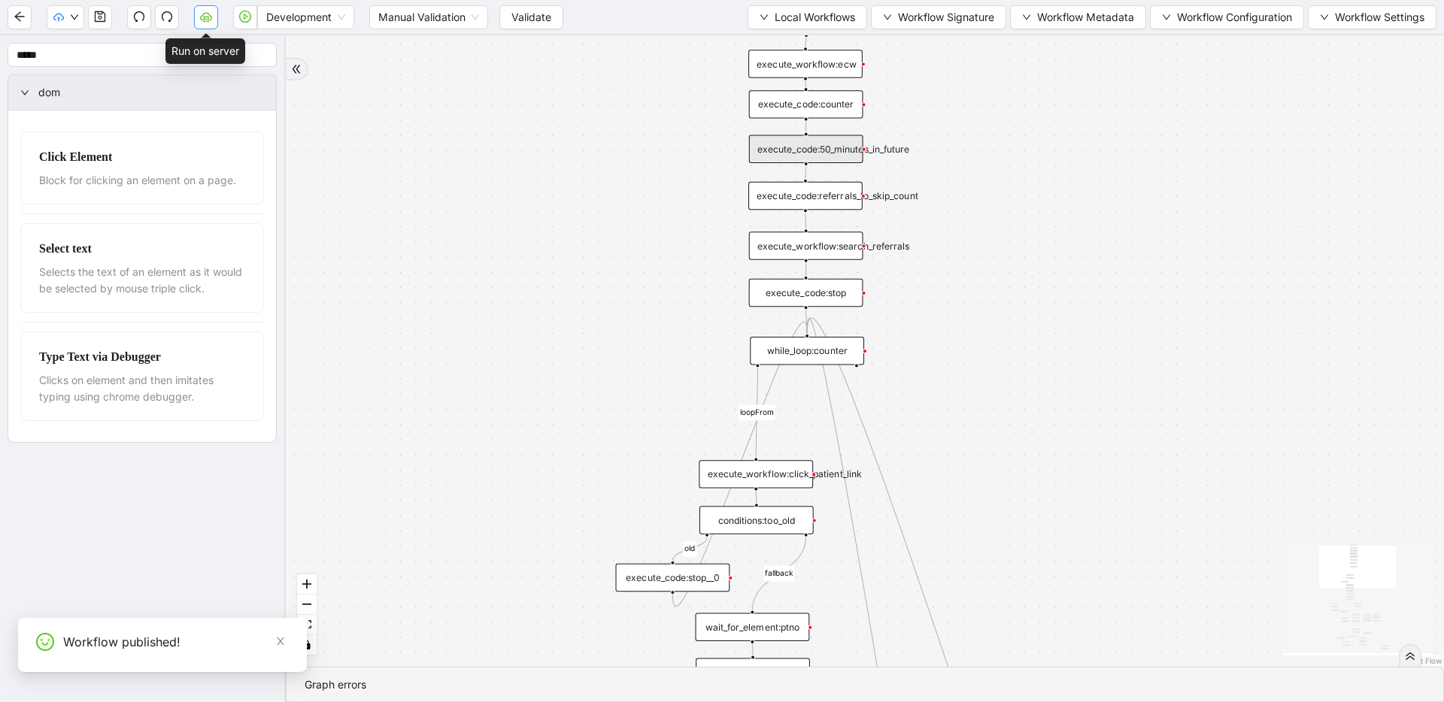
click at [199, 20] on button "button" at bounding box center [206, 17] width 24 height 24
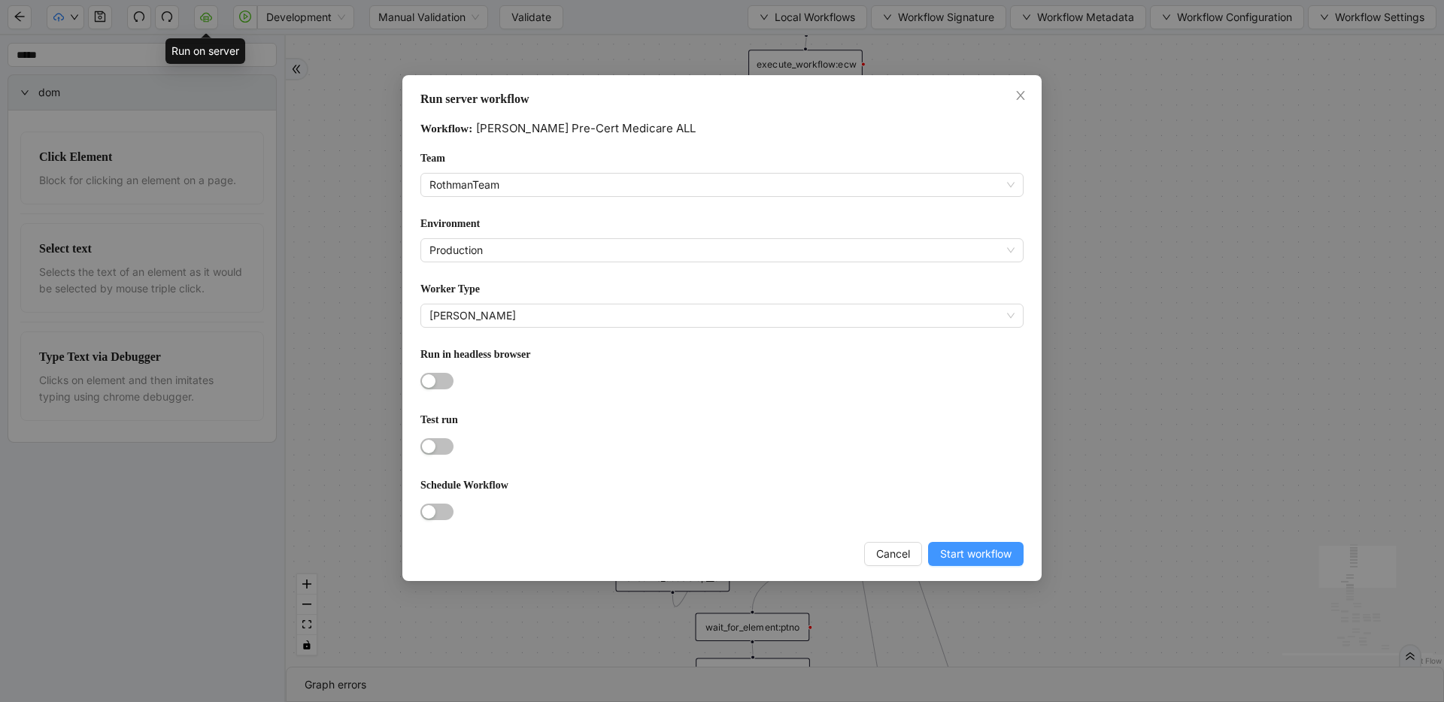
click at [941, 552] on span "Start workflow" at bounding box center [975, 554] width 71 height 17
